Goal: Task Accomplishment & Management: Use online tool/utility

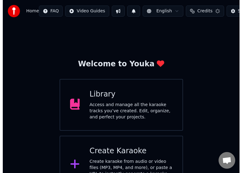
scroll to position [21, 0]
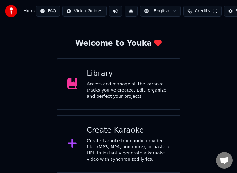
click at [111, 140] on div "Create karaoke from audio or video files (MP3, MP4, and more), or paste a URL t…" at bounding box center [128, 150] width 83 height 25
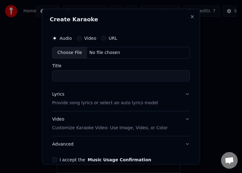
click at [66, 55] on div "Choose File" at bounding box center [70, 52] width 35 height 11
type input "**********"
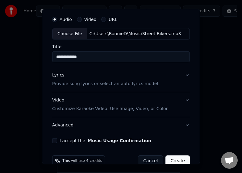
scroll to position [31, 0]
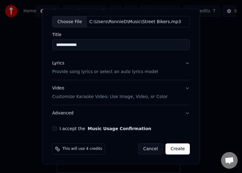
click at [106, 95] on p "Customize Karaoke Video: Use Image, Video, or Color" at bounding box center [110, 97] width 116 height 6
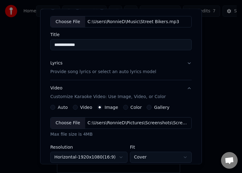
click at [75, 108] on div "Video" at bounding box center [82, 107] width 19 height 5
click at [74, 106] on button "Video" at bounding box center [75, 107] width 5 height 5
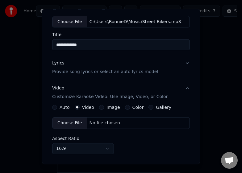
click at [65, 124] on div "Choose File" at bounding box center [70, 123] width 35 height 11
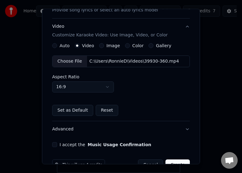
scroll to position [109, 0]
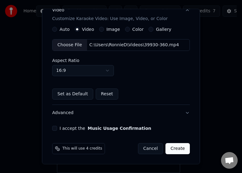
click at [56, 127] on button "I accept the Music Usage Confirmation" at bounding box center [54, 128] width 5 height 5
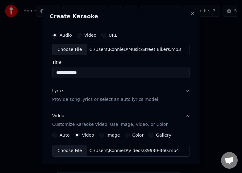
scroll to position [0, 0]
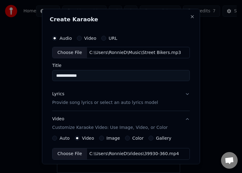
click at [183, 92] on button "Lyrics Provide song lyrics or select an auto lyrics model" at bounding box center [121, 98] width 138 height 25
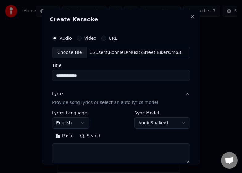
click at [174, 123] on button "AudioShakeAI" at bounding box center [163, 123] width 56 height 11
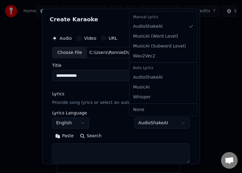
select select "**********"
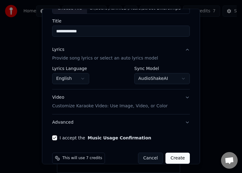
scroll to position [54, 0]
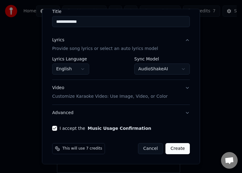
click at [182, 88] on button "Video Customize Karaoke Video: Use Image, Video, or Color" at bounding box center [121, 92] width 138 height 25
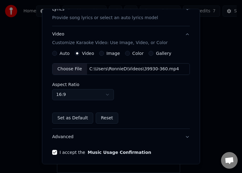
scroll to position [109, 0]
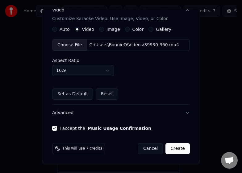
click at [175, 146] on button "Create" at bounding box center [178, 148] width 24 height 11
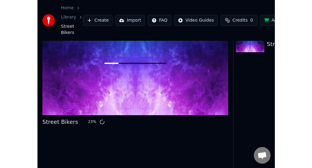
scroll to position [24, 0]
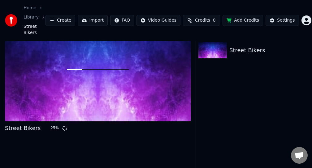
drag, startPoint x: 1, startPoint y: 76, endPoint x: -36, endPoint y: 76, distance: 37.1
click at [0, 76] on html "Home Library Street Bikers Create Import FAQ Video Guides Credits 0 Add Credits…" at bounding box center [156, 60] width 312 height 168
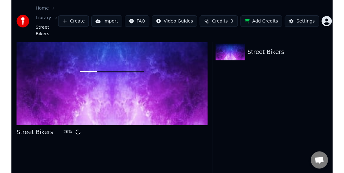
scroll to position [14, 0]
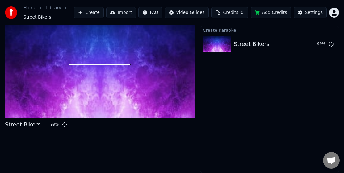
click at [147, 85] on div at bounding box center [100, 64] width 190 height 107
click at [242, 95] on div "Create Karaoke Street Bikers 99 %" at bounding box center [269, 99] width 139 height 147
click at [125, 58] on div at bounding box center [100, 64] width 190 height 107
click at [123, 61] on div at bounding box center [100, 64] width 190 height 107
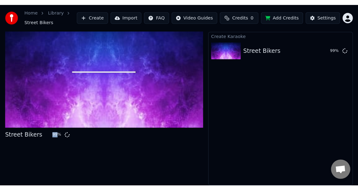
scroll to position [0, 0]
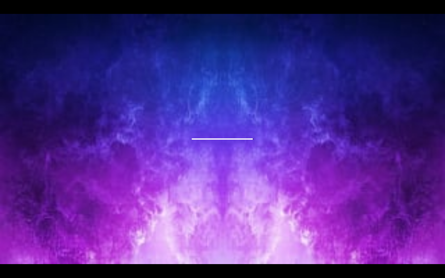
click at [242, 84] on div at bounding box center [222, 139] width 445 height 250
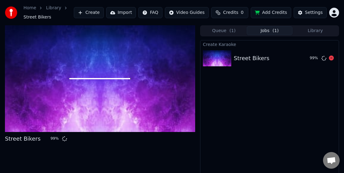
click at [210, 62] on img at bounding box center [217, 58] width 28 height 16
click at [80, 73] on div at bounding box center [100, 78] width 190 height 107
click at [242, 99] on div "Create Karaoke Street Bikers 99 %" at bounding box center [269, 113] width 139 height 147
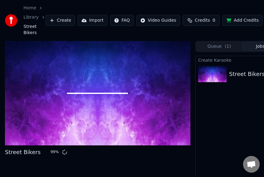
click at [111, 77] on div at bounding box center [98, 93] width 186 height 105
click at [109, 90] on div at bounding box center [98, 93] width 186 height 105
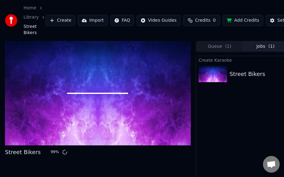
click at [188, 19] on button "Credits 0" at bounding box center [201, 20] width 37 height 11
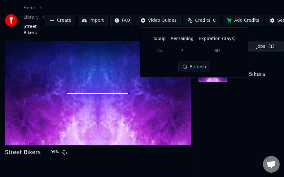
click at [190, 65] on button "Refresh" at bounding box center [194, 66] width 32 height 11
click at [195, 21] on span "Credits" at bounding box center [202, 20] width 15 height 6
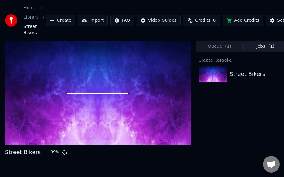
click at [242, 117] on div "Create Karaoke Street Bikers 99 %" at bounding box center [264, 131] width 139 height 150
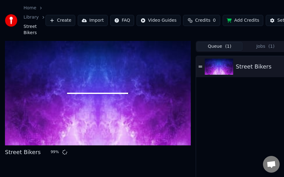
click at [226, 45] on span "( 1 )" at bounding box center [228, 46] width 6 height 6
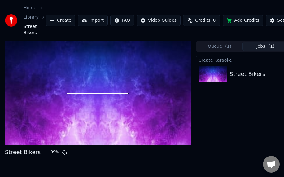
click at [242, 45] on button "Jobs ( 1 )" at bounding box center [265, 46] width 46 height 9
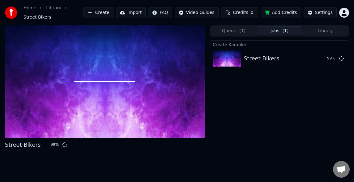
click at [236, 27] on button "Queue ( 1 )" at bounding box center [234, 30] width 46 height 9
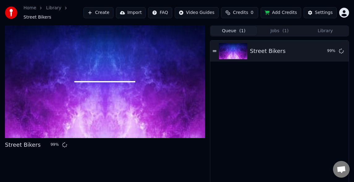
click at [242, 26] on button "Jobs ( 1 )" at bounding box center [280, 30] width 46 height 9
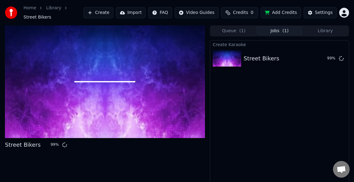
click at [88, 80] on div at bounding box center [105, 81] width 200 height 113
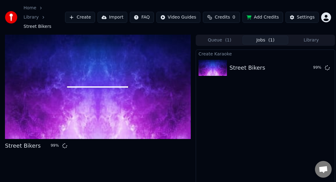
click at [91, 65] on div at bounding box center [98, 87] width 186 height 105
click at [204, 61] on img at bounding box center [212, 68] width 28 height 16
click at [156, 69] on div at bounding box center [98, 87] width 186 height 105
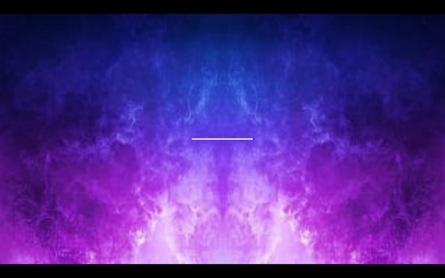
click at [242, 100] on div at bounding box center [222, 139] width 445 height 250
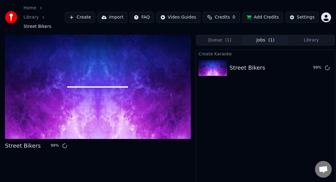
click at [115, 95] on div at bounding box center [98, 87] width 186 height 105
click at [240, 96] on div "Create Karaoke Street Bikers 99 %" at bounding box center [264, 126] width 139 height 155
click at [143, 73] on div at bounding box center [98, 87] width 186 height 105
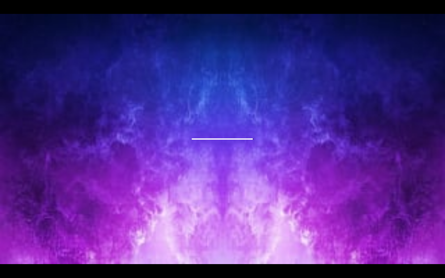
click at [242, 147] on div at bounding box center [222, 139] width 445 height 250
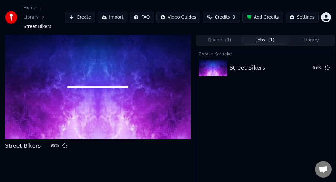
click at [143, 98] on div at bounding box center [98, 87] width 186 height 105
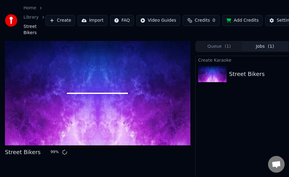
click at [94, 102] on div at bounding box center [98, 93] width 186 height 105
click at [224, 70] on img at bounding box center [212, 74] width 28 height 16
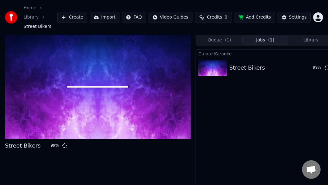
click at [139, 92] on div at bounding box center [98, 87] width 186 height 105
click at [228, 79] on div "Create Karaoke Street Bikers 99 %" at bounding box center [264, 127] width 139 height 157
click at [211, 60] on img at bounding box center [212, 68] width 28 height 16
click at [148, 71] on div at bounding box center [98, 87] width 186 height 105
click at [126, 83] on div at bounding box center [98, 87] width 186 height 105
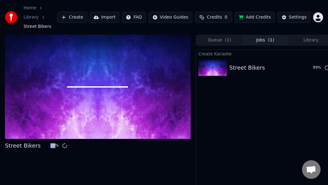
click at [126, 83] on div at bounding box center [98, 87] width 186 height 105
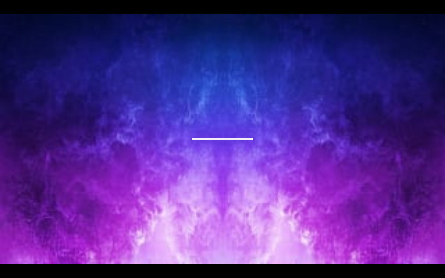
click at [236, 125] on div at bounding box center [222, 139] width 445 height 250
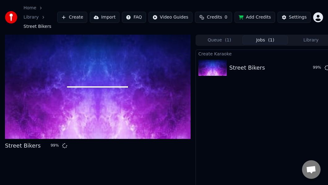
click at [125, 90] on div at bounding box center [98, 87] width 186 height 105
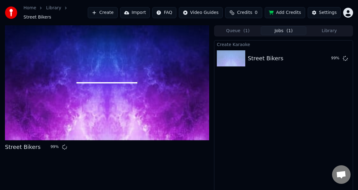
drag, startPoint x: 277, startPoint y: 90, endPoint x: 223, endPoint y: 95, distance: 54.6
click at [224, 94] on div "Create Karaoke Street Bikers 99 %" at bounding box center [283, 121] width 139 height 162
click at [235, 87] on div "Create Karaoke Street Bikers 99 %" at bounding box center [283, 121] width 139 height 162
click at [236, 88] on div "Create Karaoke Street Bikers 99 %" at bounding box center [283, 121] width 139 height 162
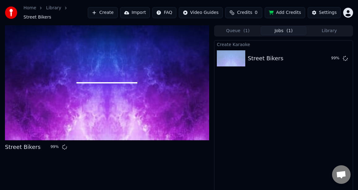
click at [242, 85] on div "Create Karaoke Street Bikers 99 %" at bounding box center [283, 121] width 139 height 162
click at [242, 27] on button "Library" at bounding box center [330, 30] width 46 height 9
